Goal: Transaction & Acquisition: Purchase product/service

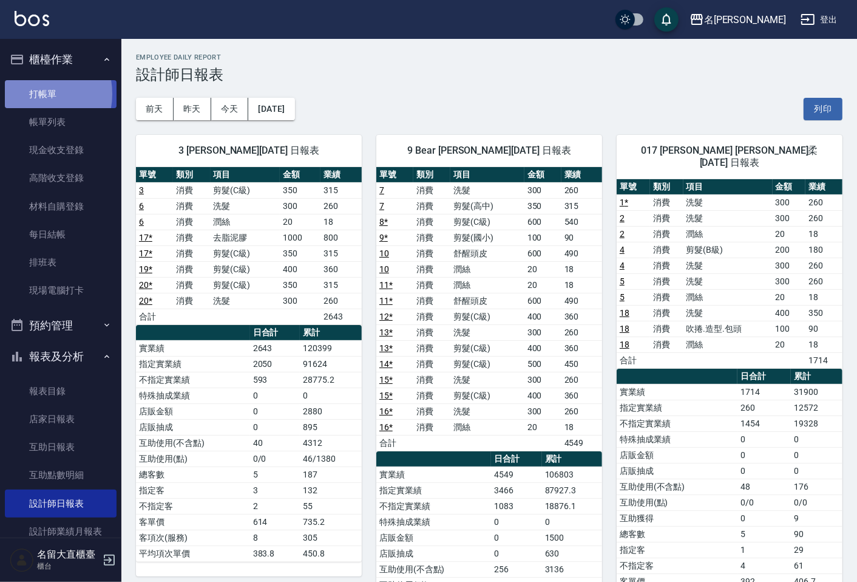
click at [33, 94] on link "打帳單" at bounding box center [61, 94] width 112 height 28
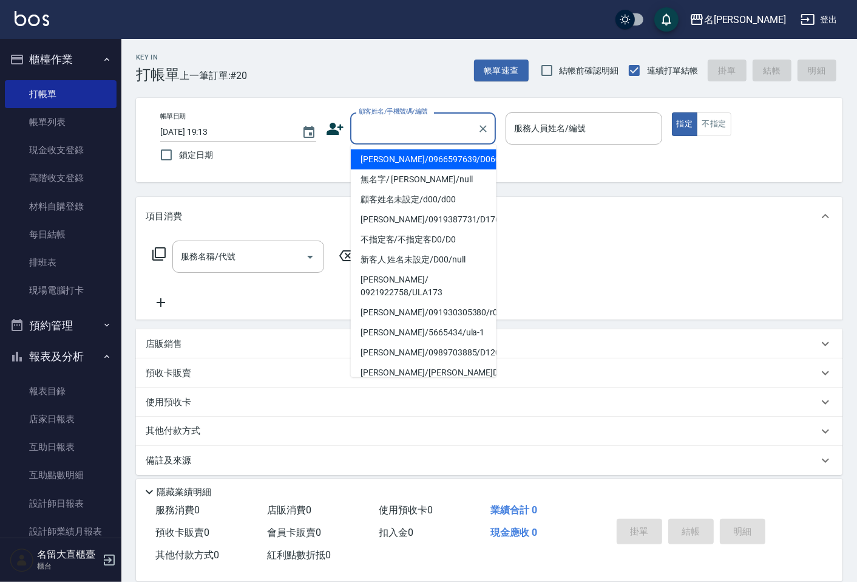
click at [384, 134] on input "顧客姓名/手機號碼/編號" at bounding box center [414, 128] width 117 height 21
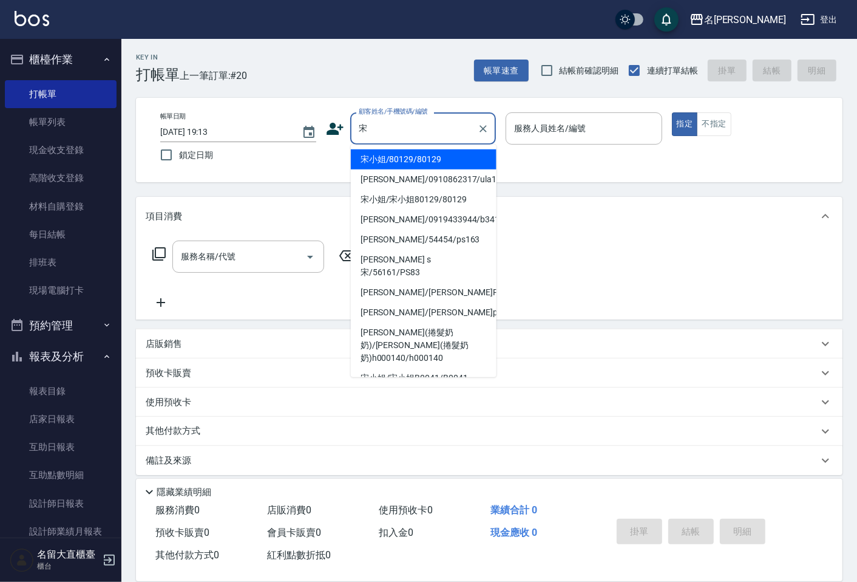
type input "宋小姐/80129/80129"
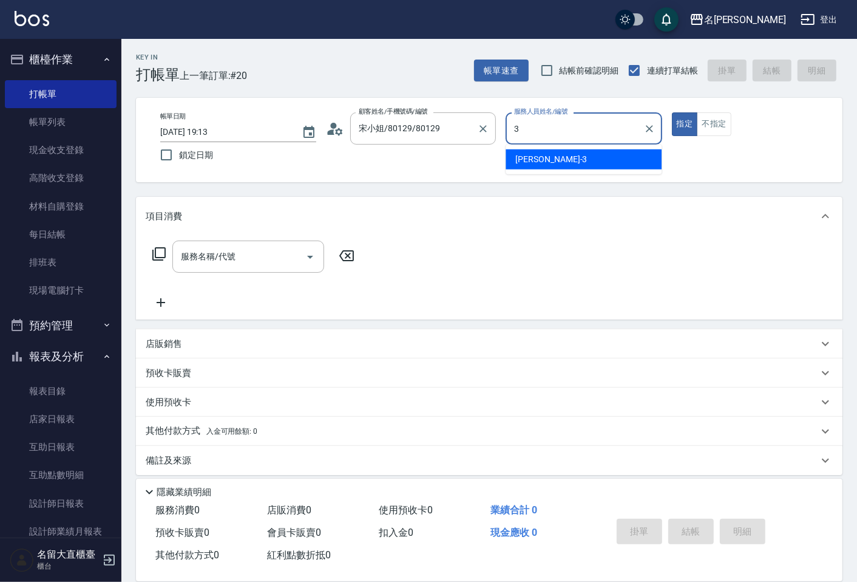
type input "[PERSON_NAME]3"
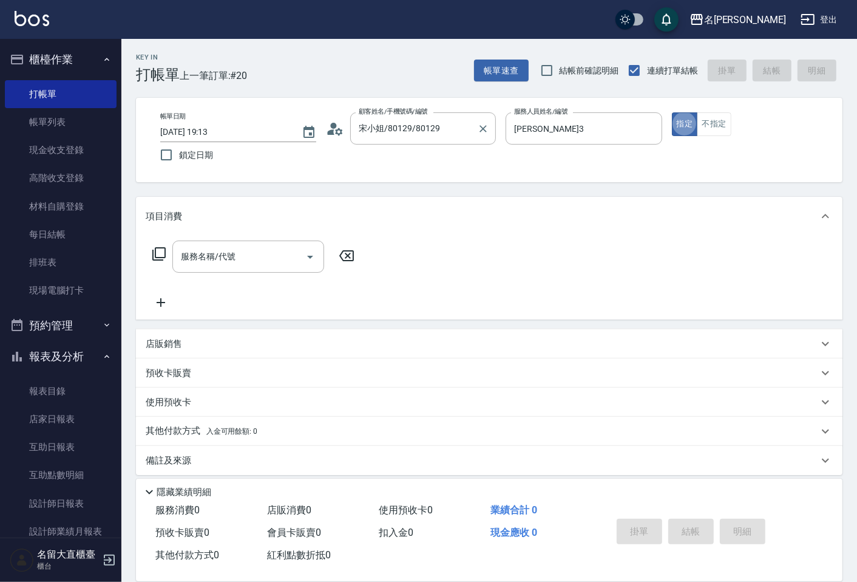
type button "true"
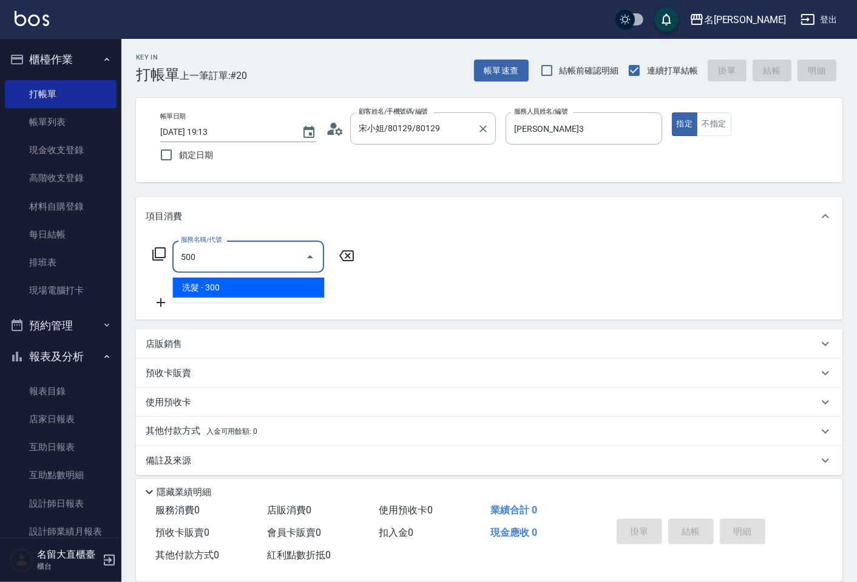
type input "洗髮(500)"
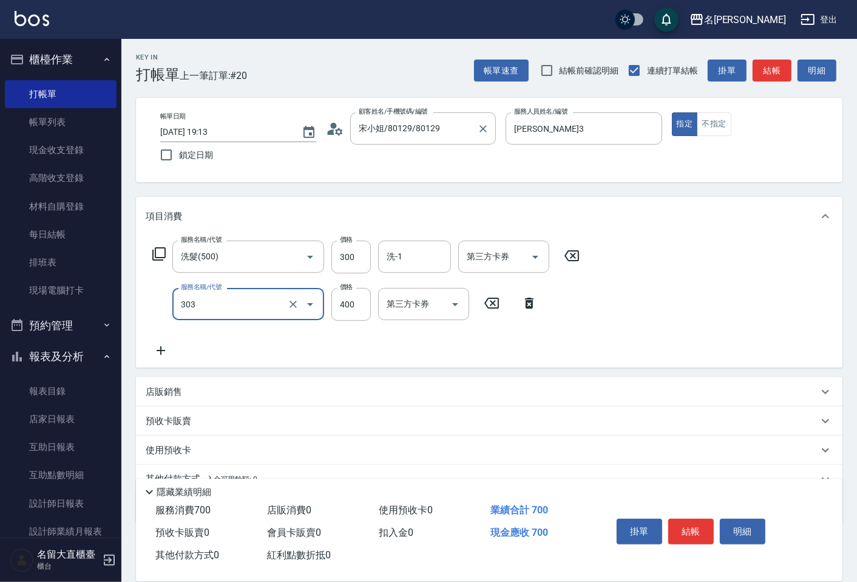
type input "剪髮(C級)(303)"
type input "350"
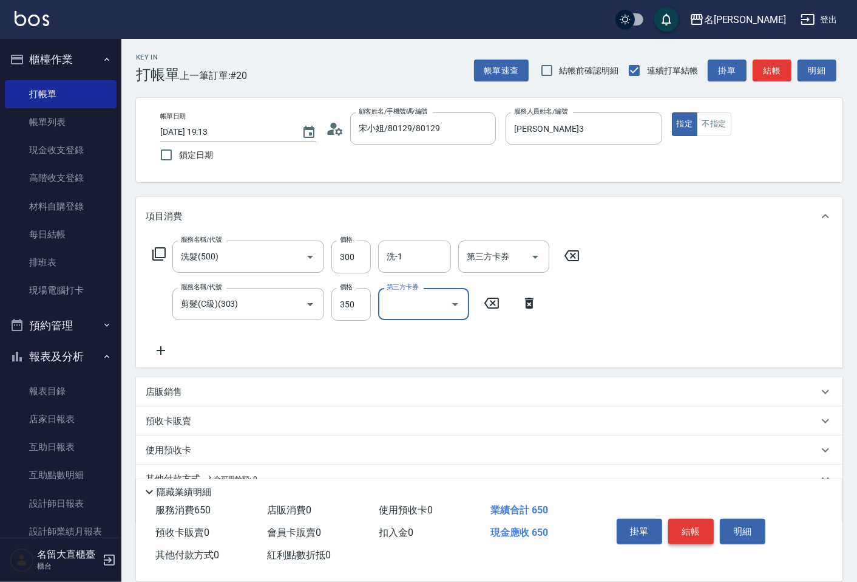
click at [678, 522] on button "結帳" at bounding box center [691, 532] width 46 height 26
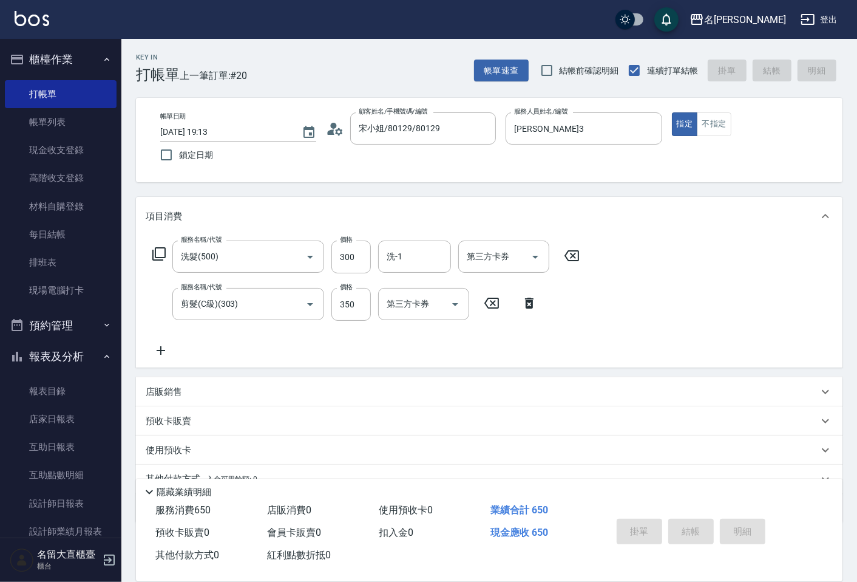
type input "[DATE] 19:14"
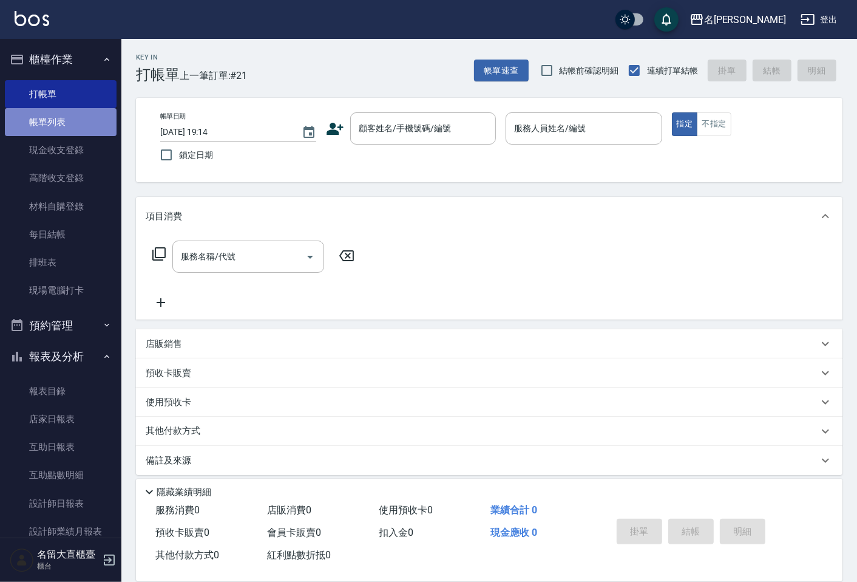
click at [78, 121] on link "帳單列表" at bounding box center [61, 122] width 112 height 28
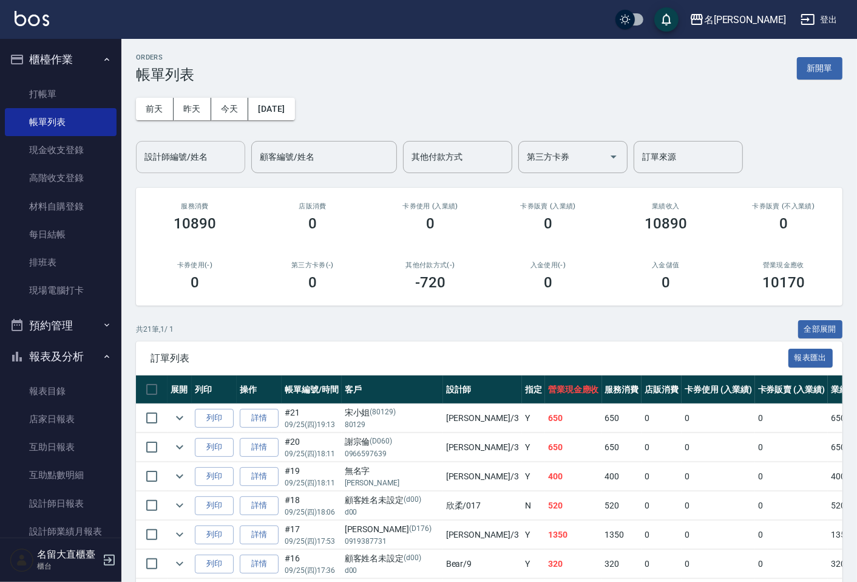
click at [168, 153] on input "設計師編號/姓名" at bounding box center [190, 156] width 98 height 21
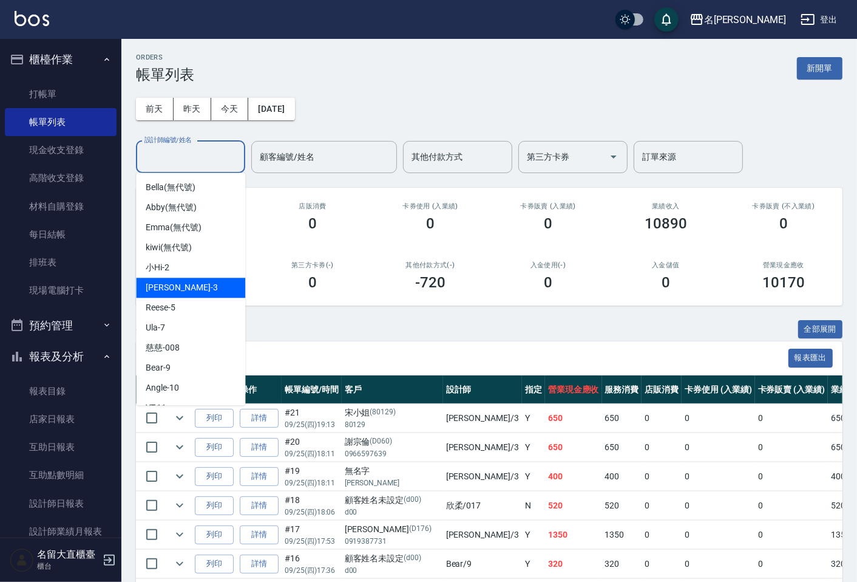
click at [185, 288] on div "[PERSON_NAME]3" at bounding box center [190, 287] width 109 height 20
type input "[PERSON_NAME]3"
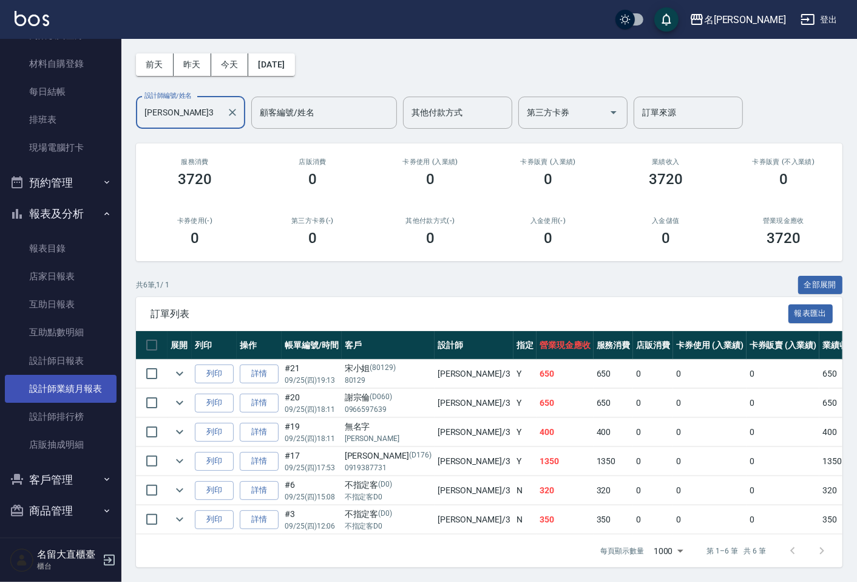
scroll to position [145, 0]
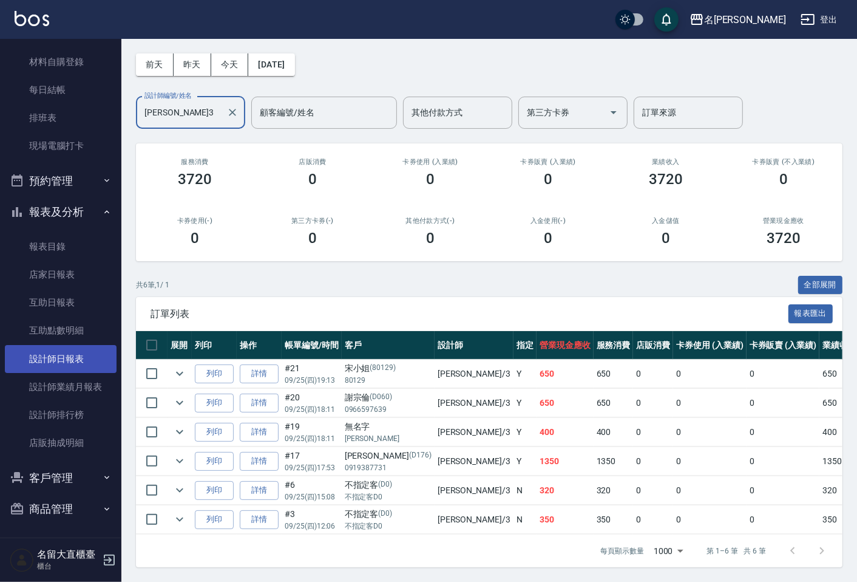
click at [53, 360] on link "設計師日報表" at bounding box center [61, 359] width 112 height 28
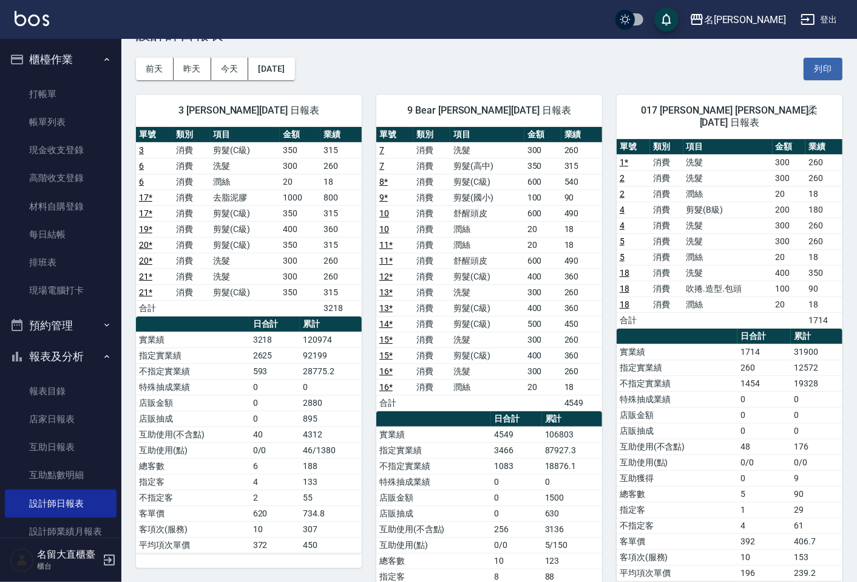
scroll to position [2, 0]
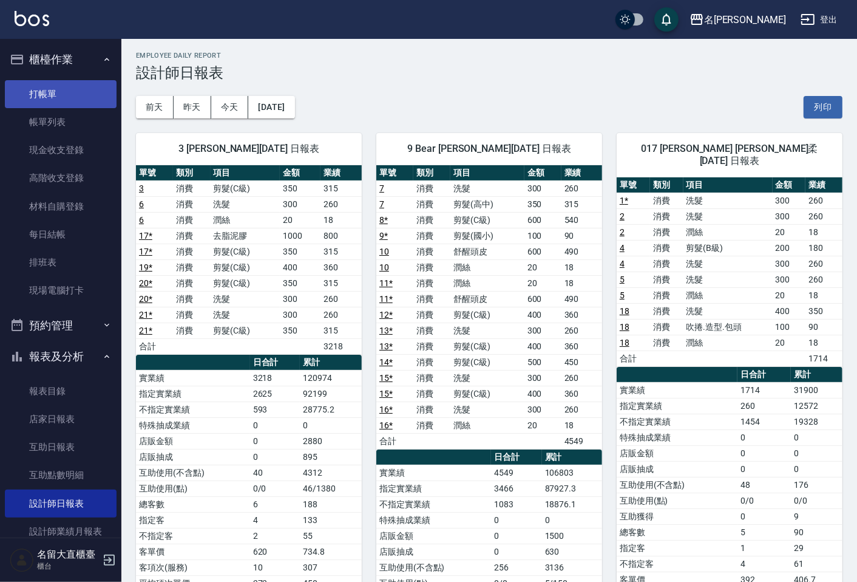
click at [82, 89] on link "打帳單" at bounding box center [61, 94] width 112 height 28
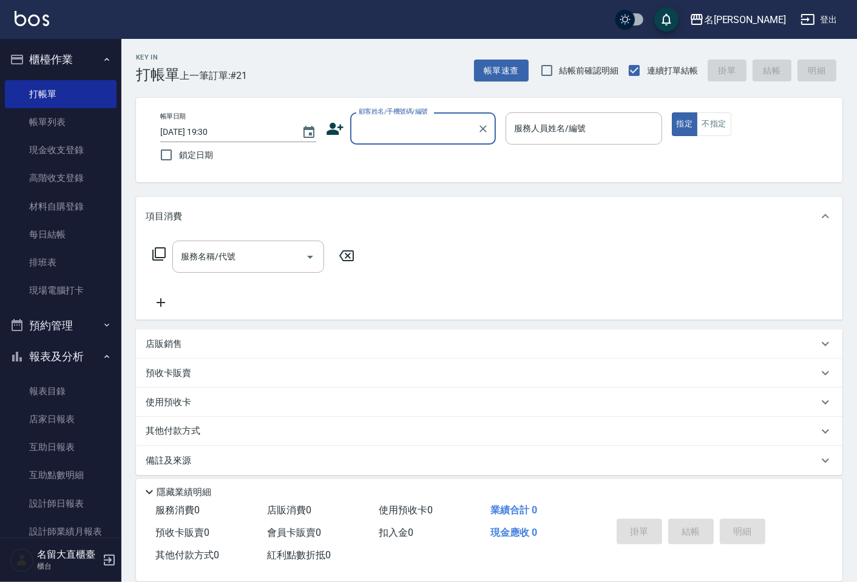
click at [381, 128] on input "顧客姓名/手機號碼/編號" at bounding box center [414, 128] width 117 height 21
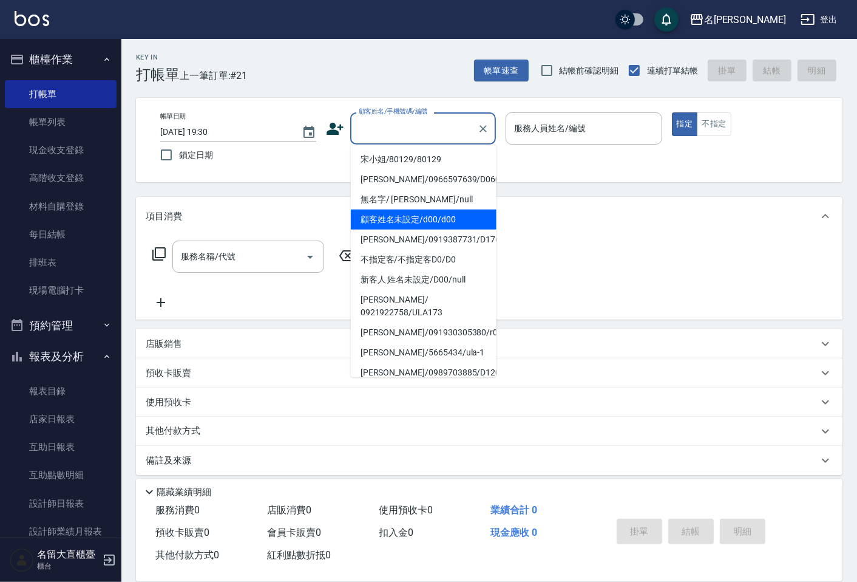
click at [397, 221] on li "顧客姓名未設定/d00/d00" at bounding box center [424, 219] width 146 height 20
type input "顧客姓名未設定/d00/d00"
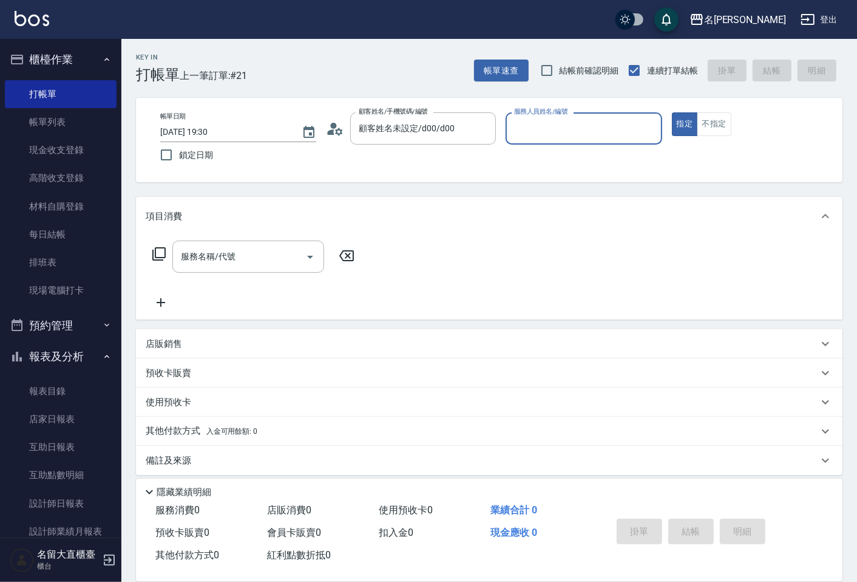
click at [529, 129] on input "服務人員姓名/編號" at bounding box center [583, 128] width 145 height 21
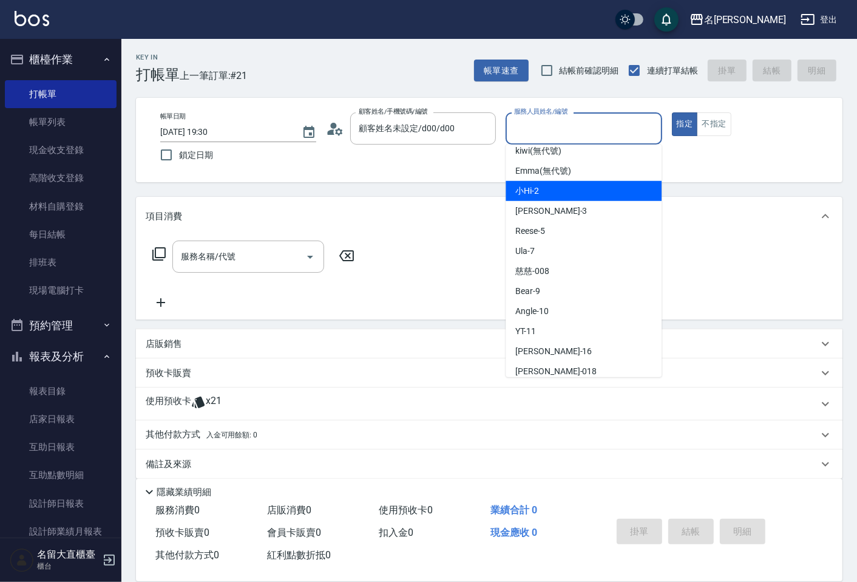
scroll to position [177, 0]
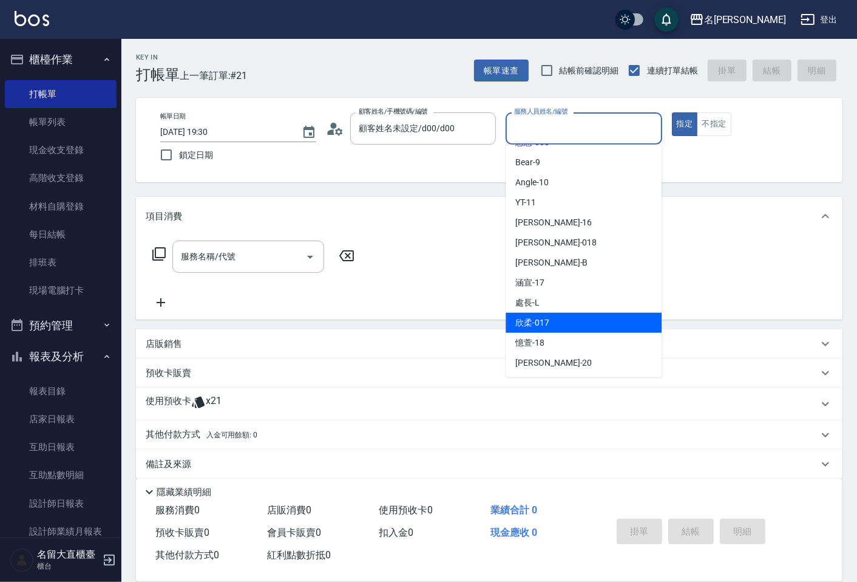
click at [543, 315] on div "欣柔 -017" at bounding box center [584, 323] width 156 height 20
type input "欣柔-017"
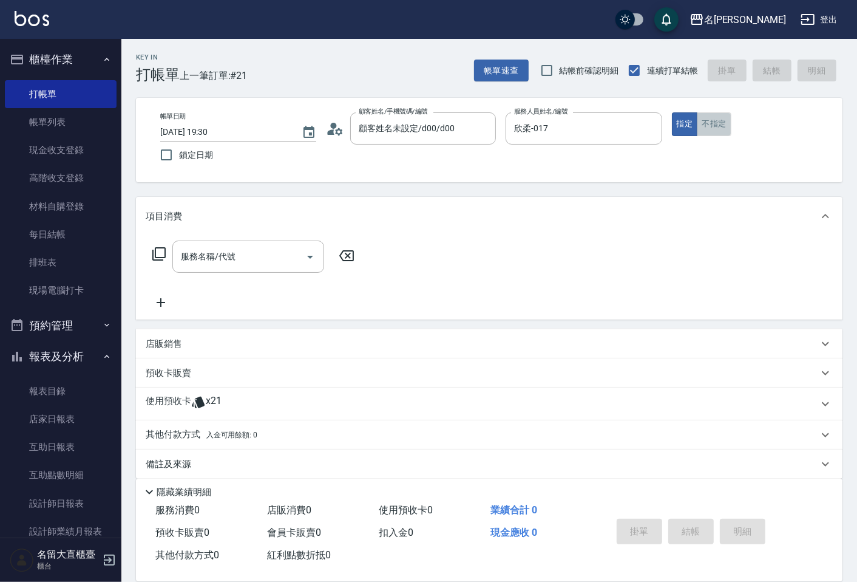
click at [707, 129] on button "不指定" at bounding box center [714, 124] width 34 height 24
click at [245, 268] on div "服務名稱/代號" at bounding box center [248, 256] width 152 height 32
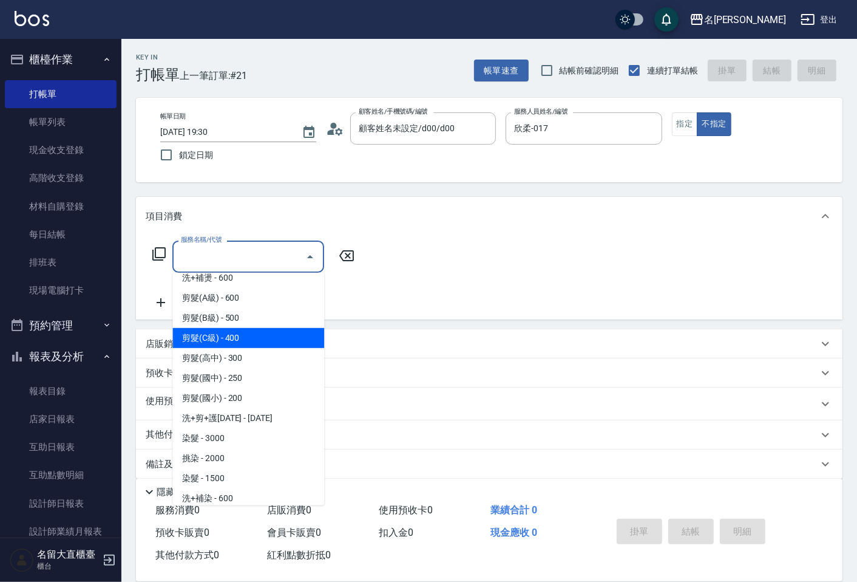
scroll to position [67, 0]
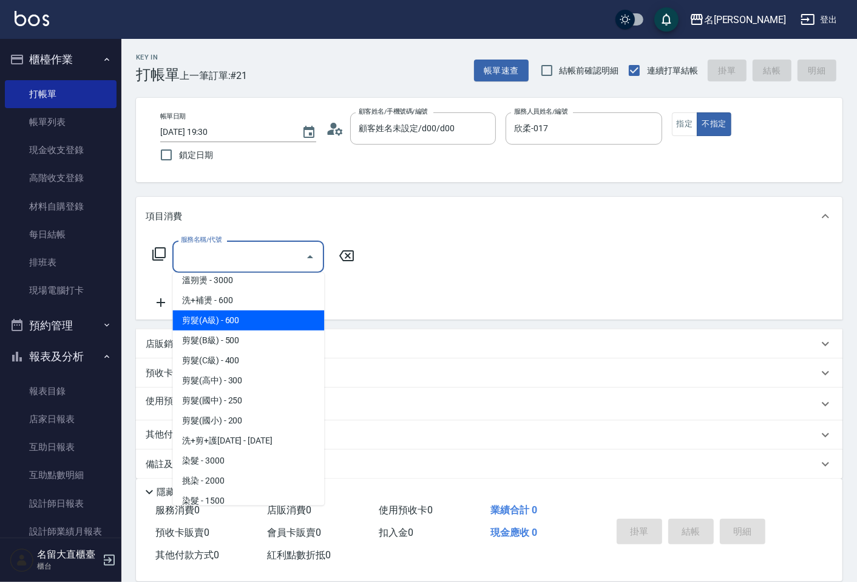
click at [232, 328] on span "剪髮(A級) - 600" at bounding box center [248, 320] width 152 height 20
type input "剪髮(A級)(301)"
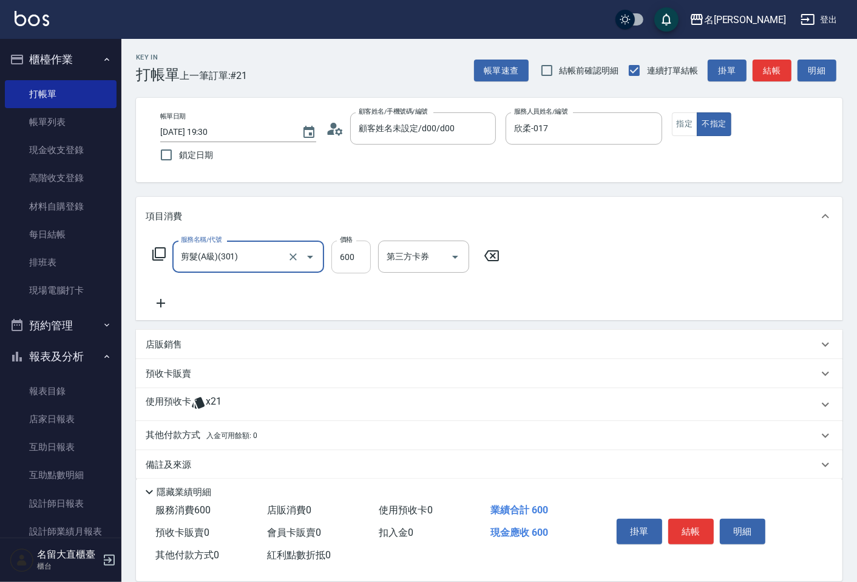
click at [349, 252] on input "600" at bounding box center [351, 256] width 39 height 33
type input "200"
click at [154, 306] on icon at bounding box center [161, 303] width 30 height 15
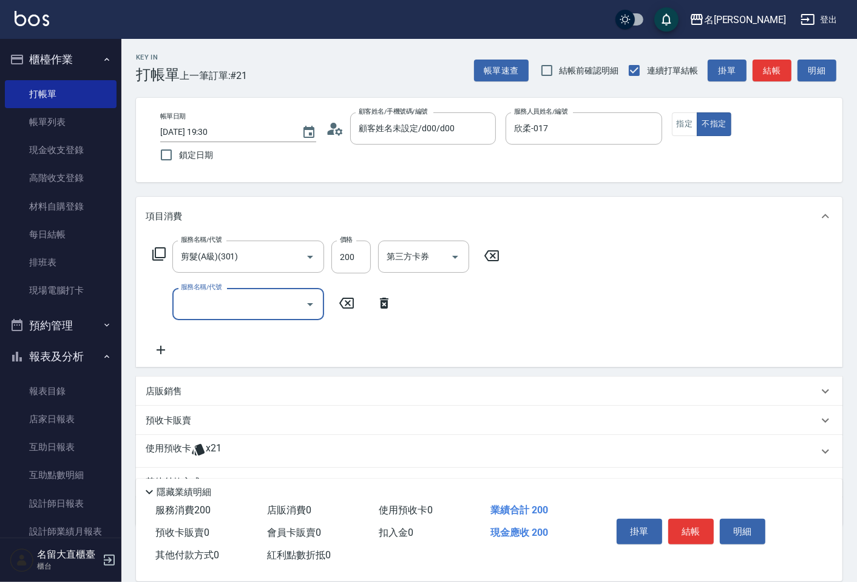
click at [188, 304] on input "服務名稱/代號" at bounding box center [239, 303] width 123 height 21
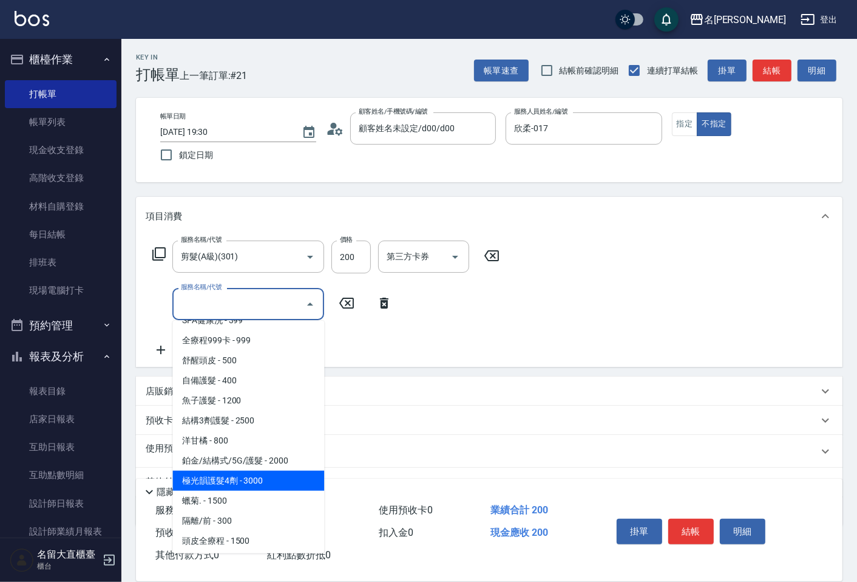
scroll to position [472, 0]
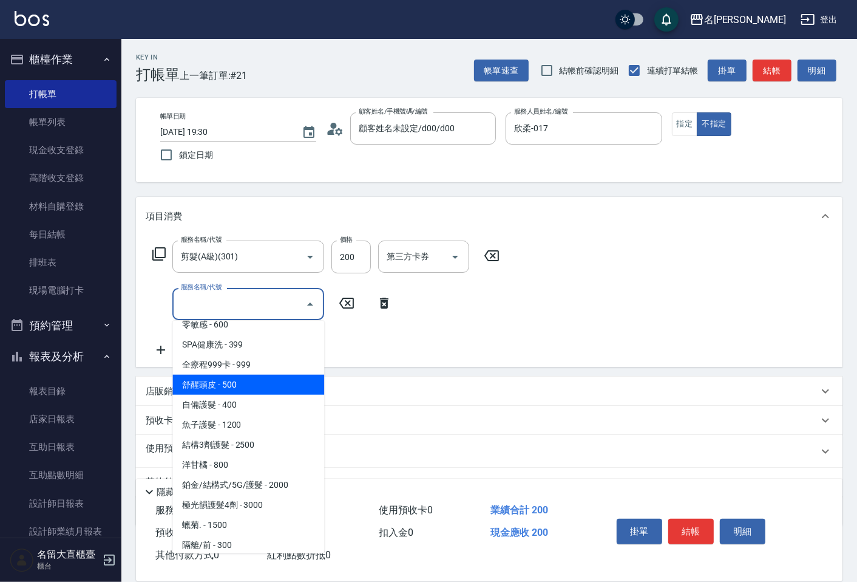
drag, startPoint x: 222, startPoint y: 389, endPoint x: 243, endPoint y: 361, distance: 34.6
click at [222, 387] on span "舒醒頭皮 - 500" at bounding box center [248, 385] width 152 height 20
type input "舒醒頭皮(517)"
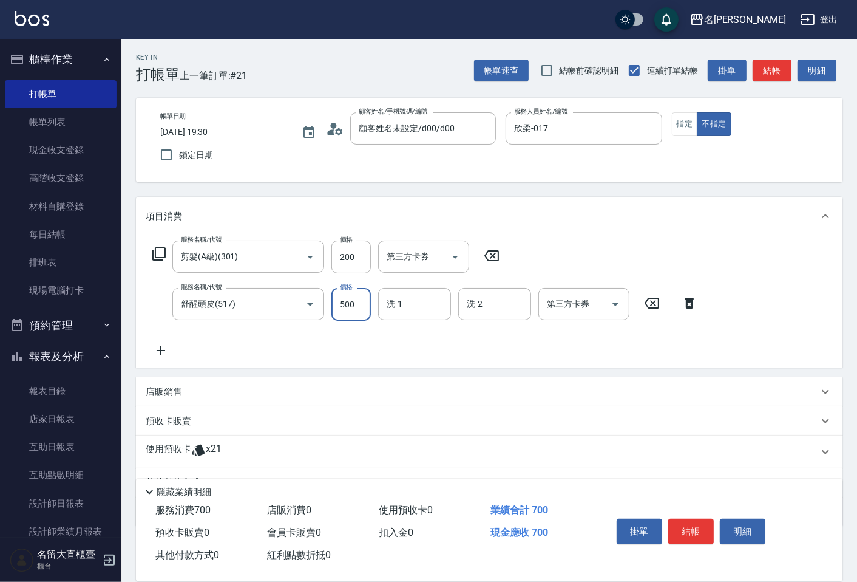
click at [347, 298] on input "500" at bounding box center [351, 304] width 39 height 33
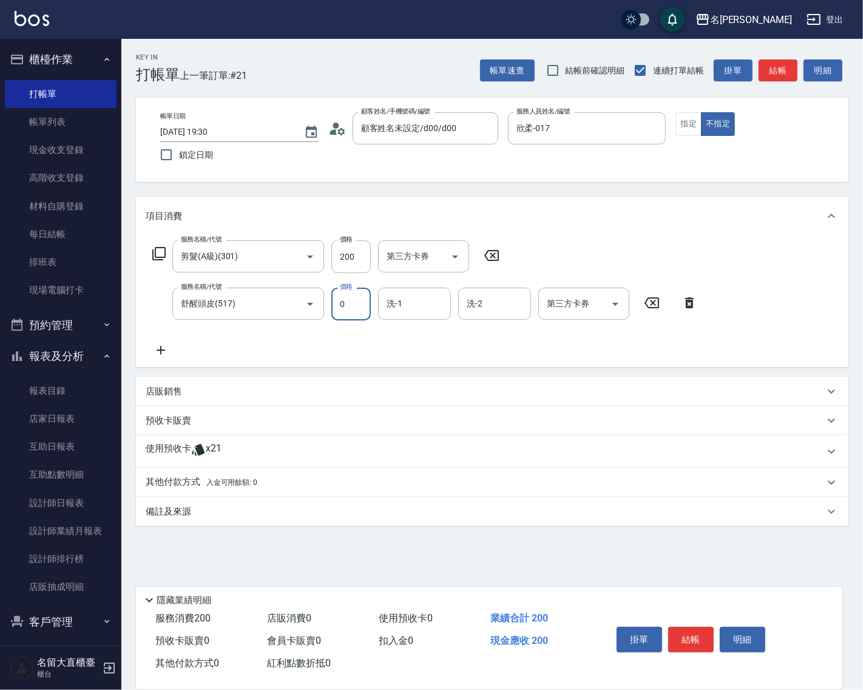
click at [349, 314] on input "0" at bounding box center [351, 304] width 39 height 33
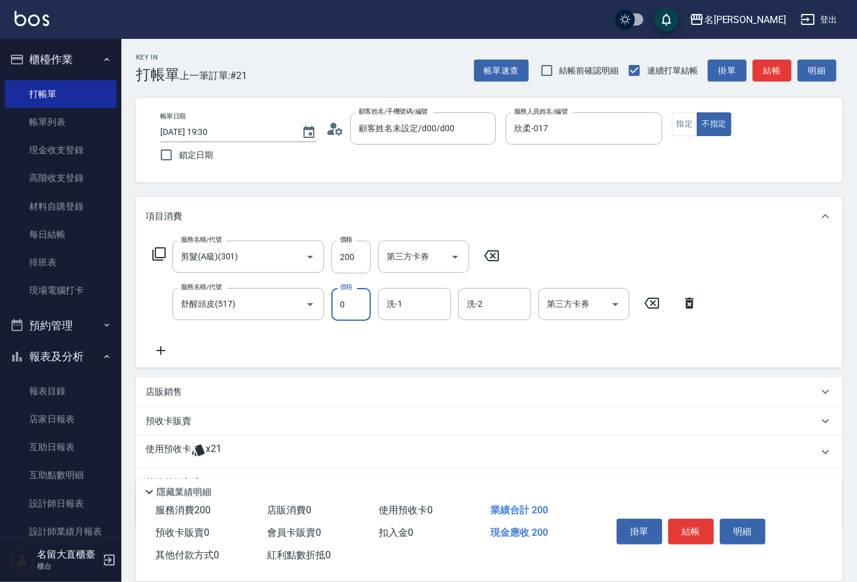
click at [353, 299] on input "0" at bounding box center [351, 304] width 39 height 33
type input "600"
click at [159, 344] on icon at bounding box center [161, 350] width 30 height 15
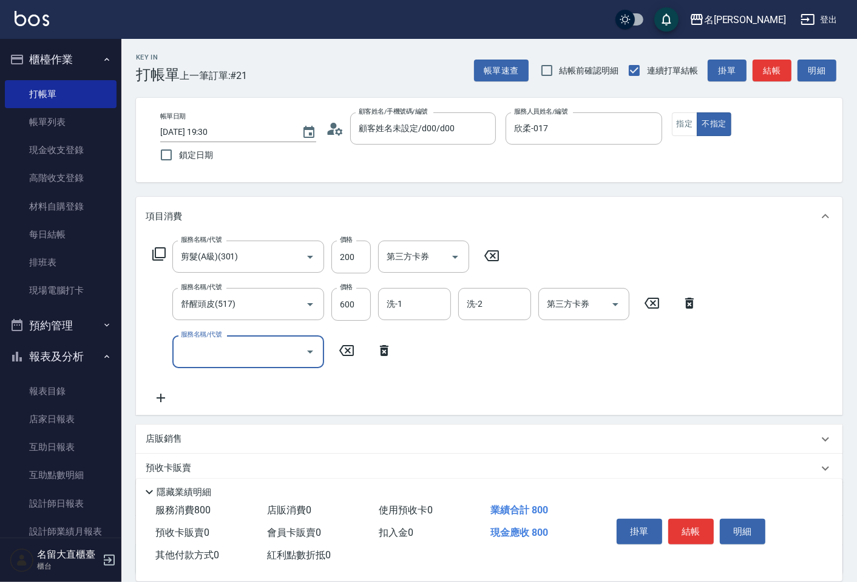
click at [230, 354] on input "服務名稱/代號" at bounding box center [239, 351] width 123 height 21
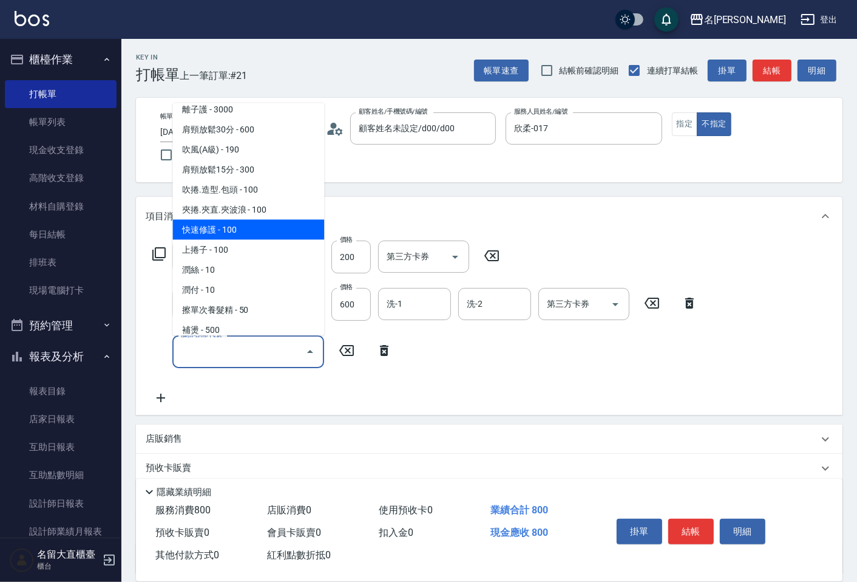
scroll to position [1079, 0]
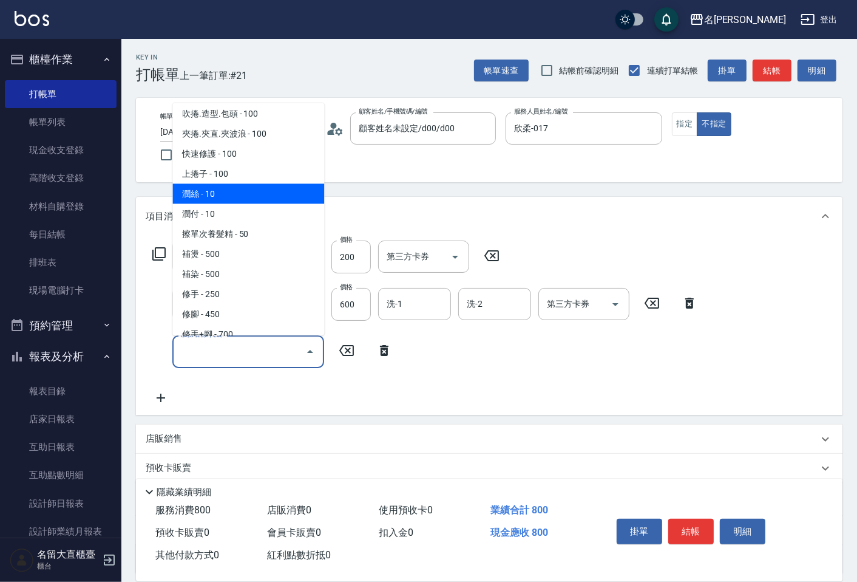
click at [205, 183] on span "潤絲 - 10" at bounding box center [248, 193] width 152 height 20
type input "[PERSON_NAME](802)"
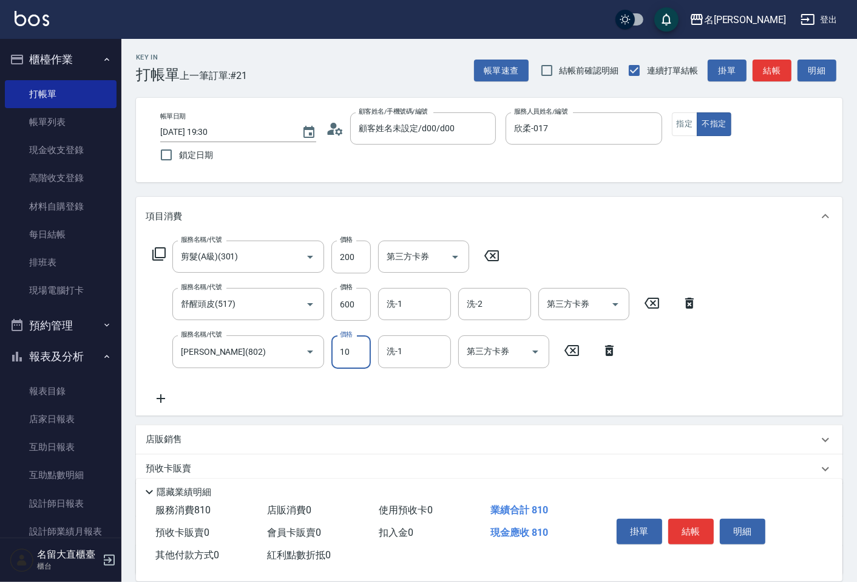
click at [354, 361] on input "10" at bounding box center [351, 351] width 39 height 33
type input "20"
click at [681, 529] on button "結帳" at bounding box center [691, 532] width 46 height 26
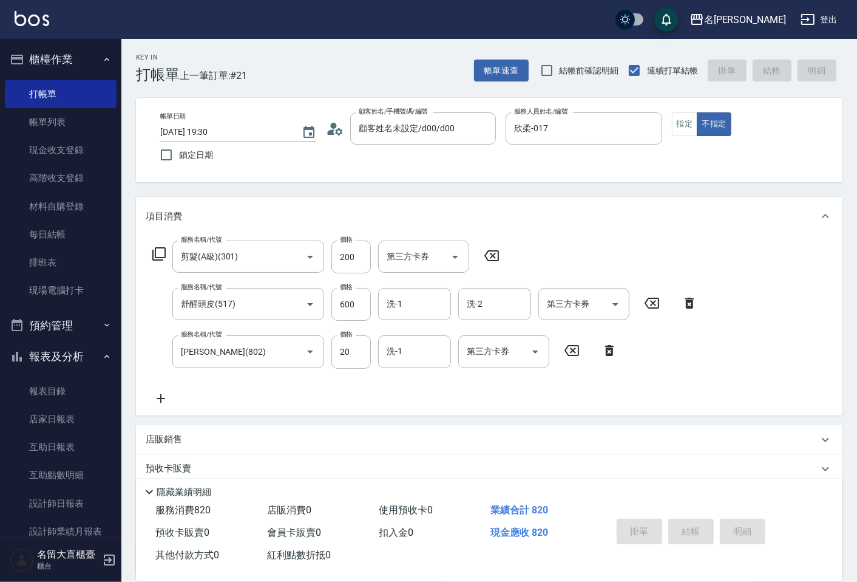
type input "[DATE] 19:31"
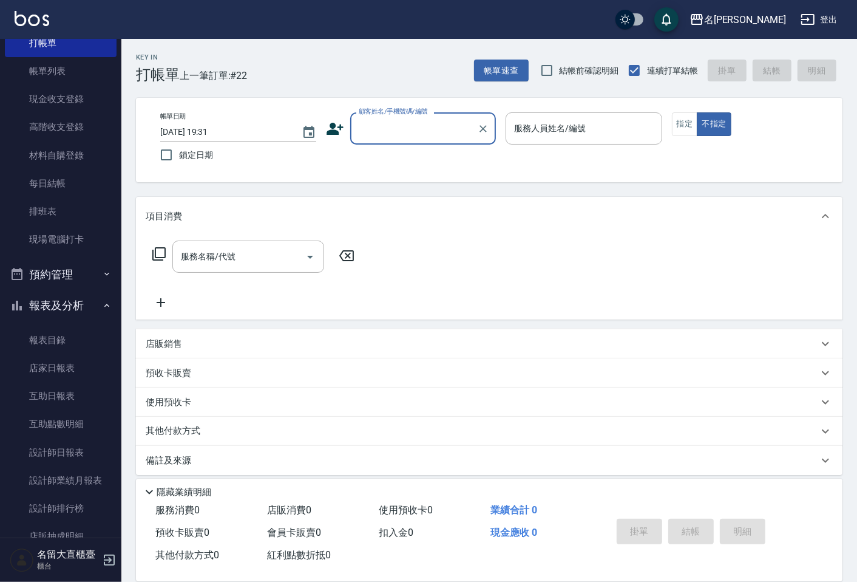
scroll to position [145, 0]
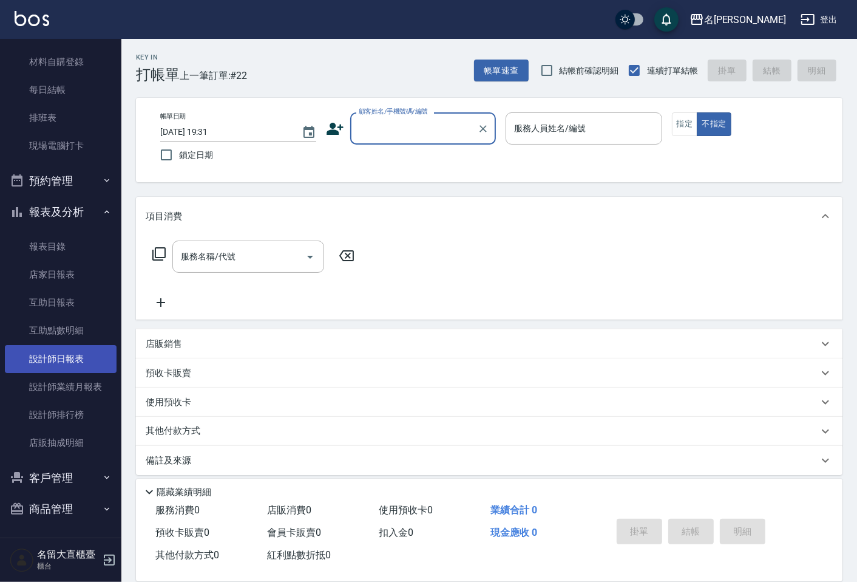
click at [70, 345] on link "設計師日報表" at bounding box center [61, 359] width 112 height 28
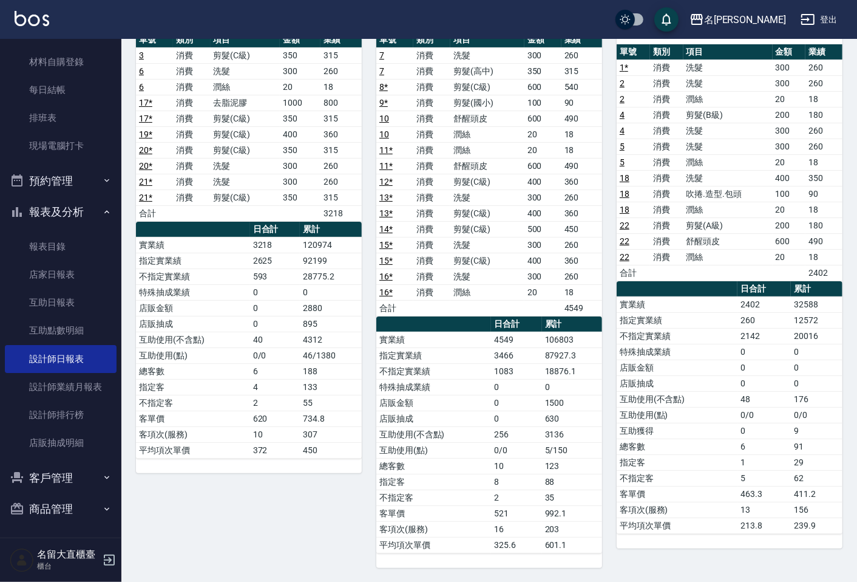
scroll to position [67, 0]
